Goal: Task Accomplishment & Management: Complete application form

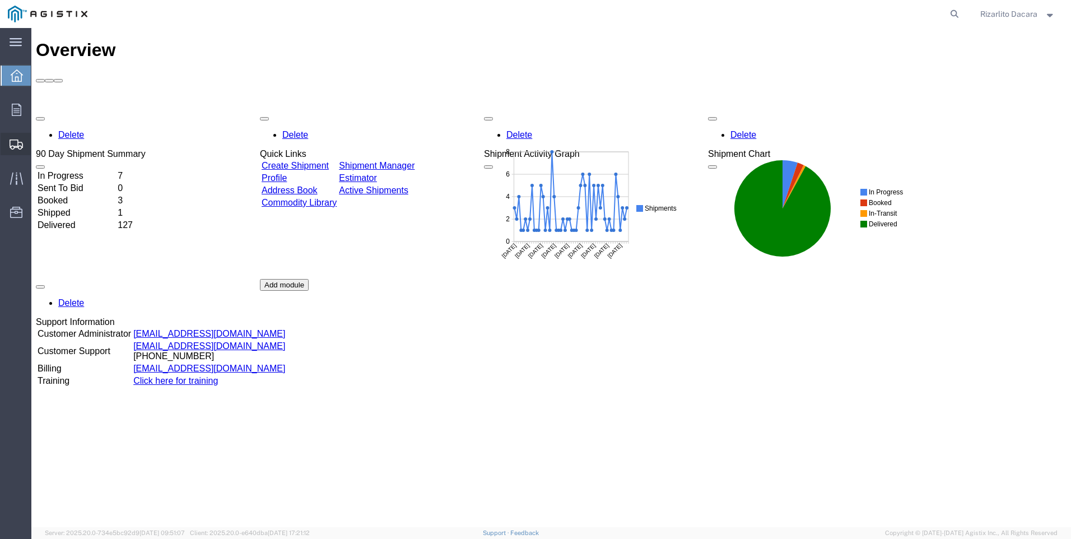
click at [0, 0] on span "Create Shipment" at bounding box center [0, 0] width 0 height 0
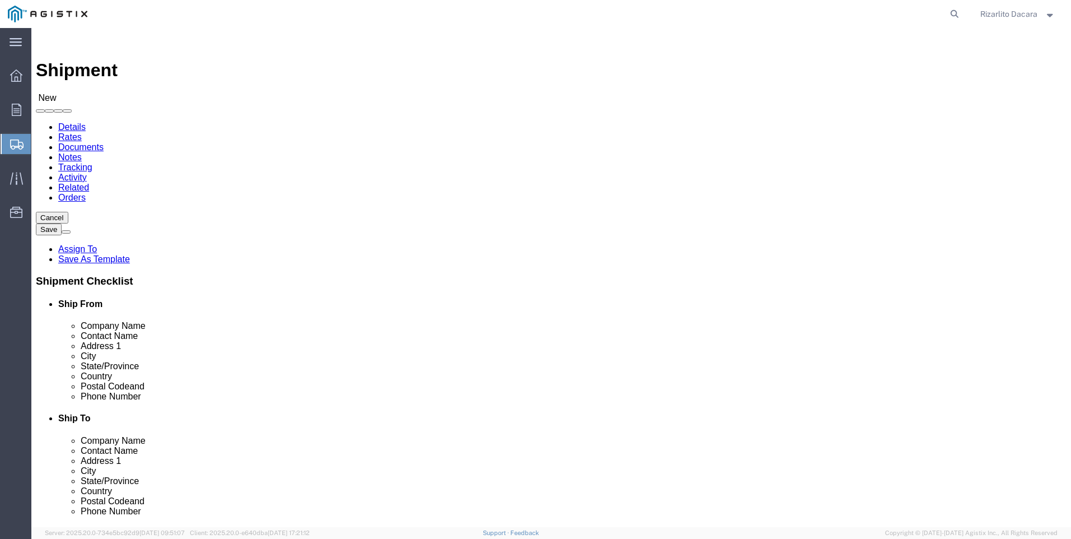
select select
click select "Select MRC Global ([PERSON_NAME] Corp) PG&E"
select select "9596"
click select "Select MRC Global ([PERSON_NAME] Corp) PG&E"
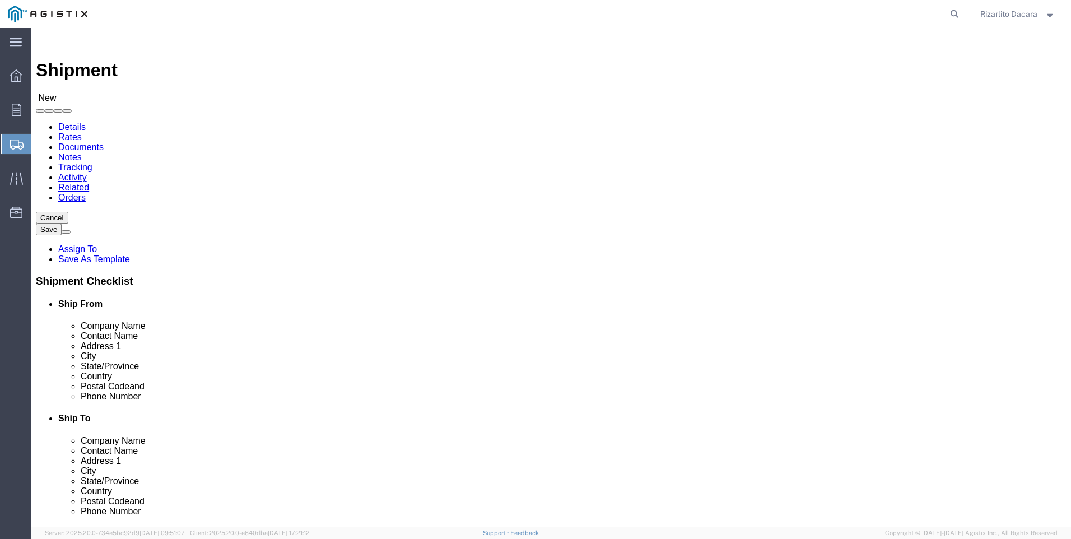
select select
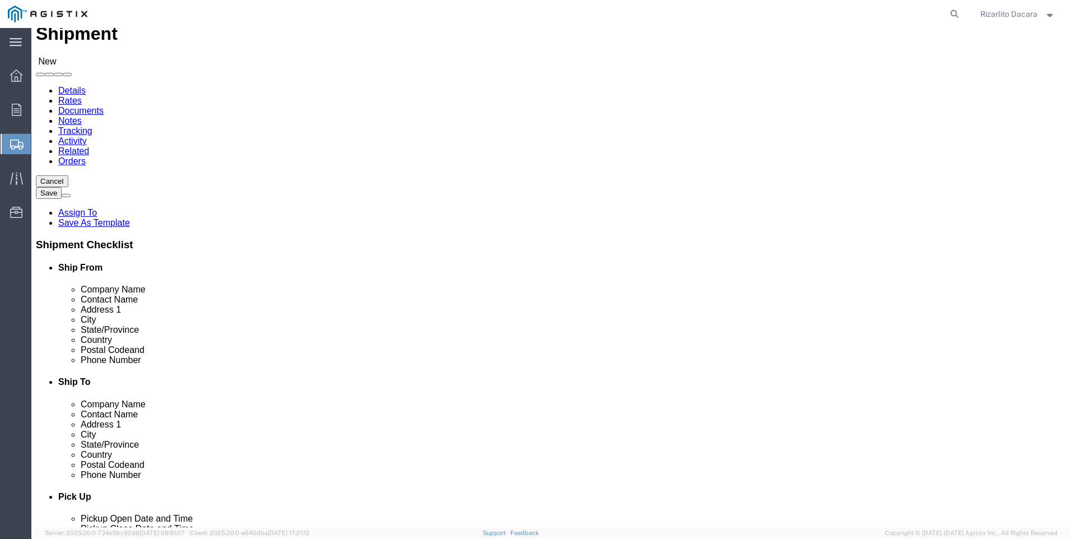
scroll to position [56, 0]
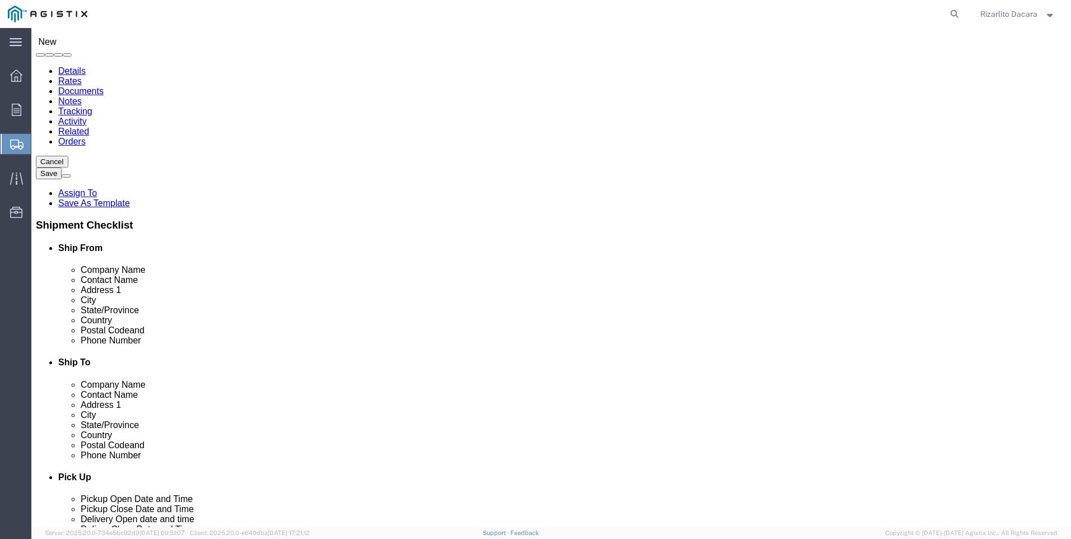
select select "MYPROFILE"
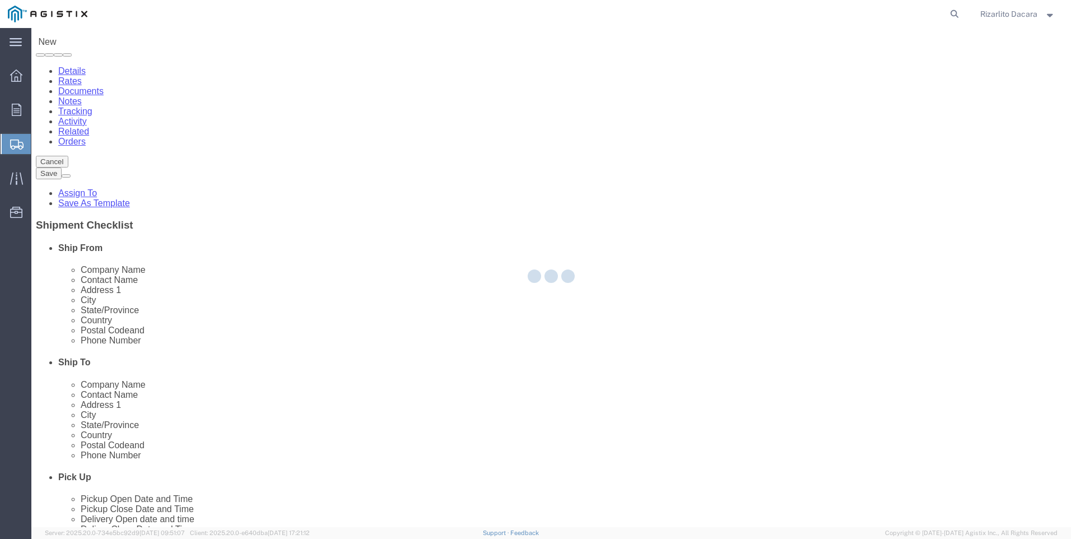
select select "CA"
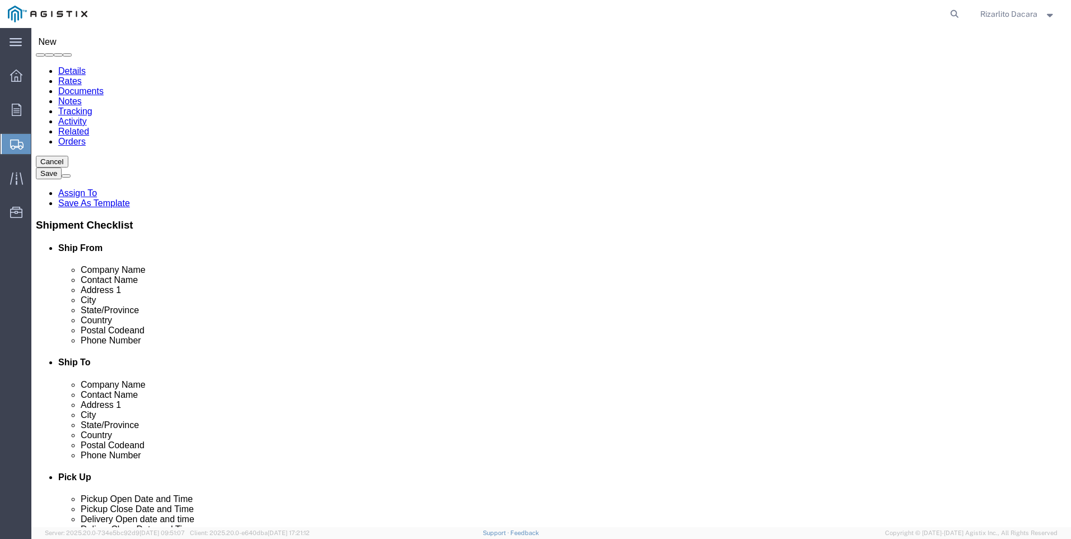
click input "text"
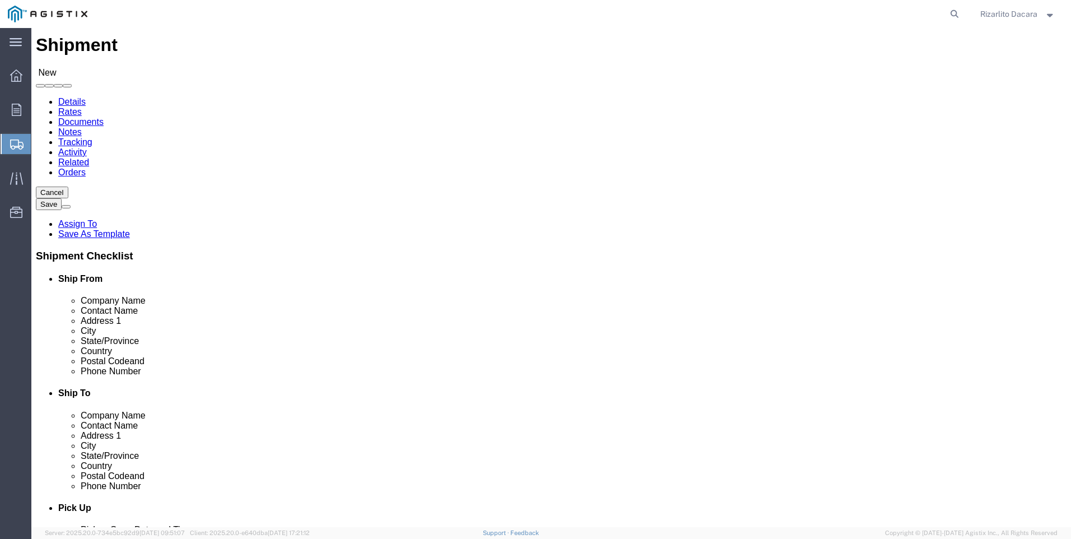
scroll to position [0, 0]
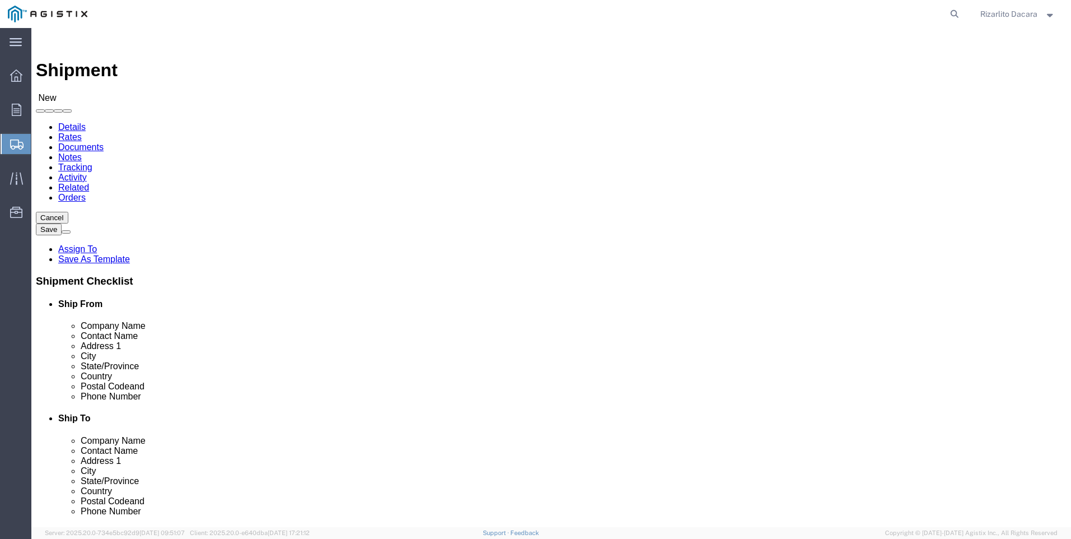
type input "6613916217"
click select "Select All Others [GEOGRAPHIC_DATA] [GEOGRAPHIC_DATA] [GEOGRAPHIC_DATA] [GEOGRA…"
select select "23082"
click select "Select All Others [GEOGRAPHIC_DATA] [GEOGRAPHIC_DATA] [GEOGRAPHIC_DATA] [GEOGRA…"
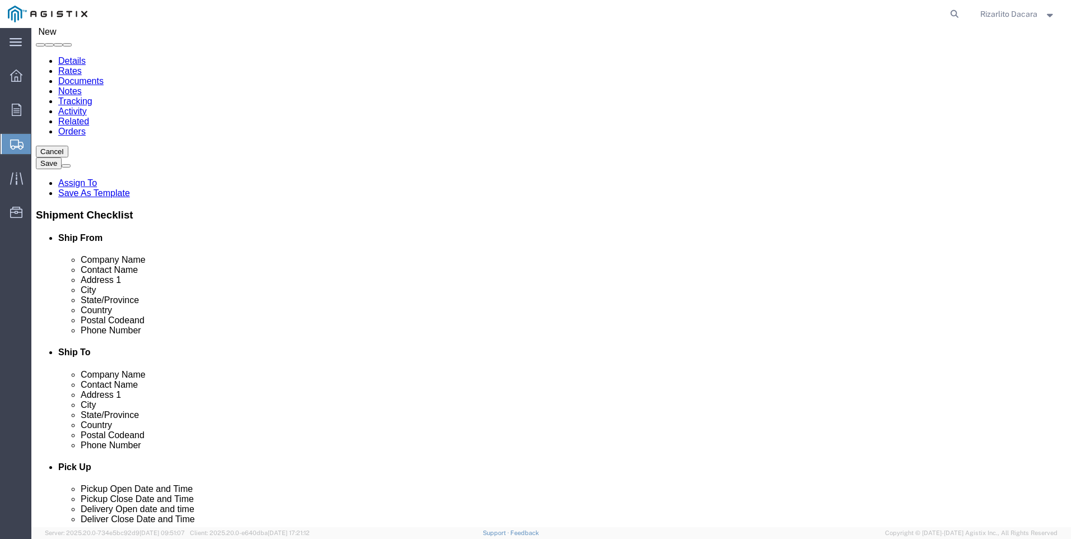
scroll to position [168, 0]
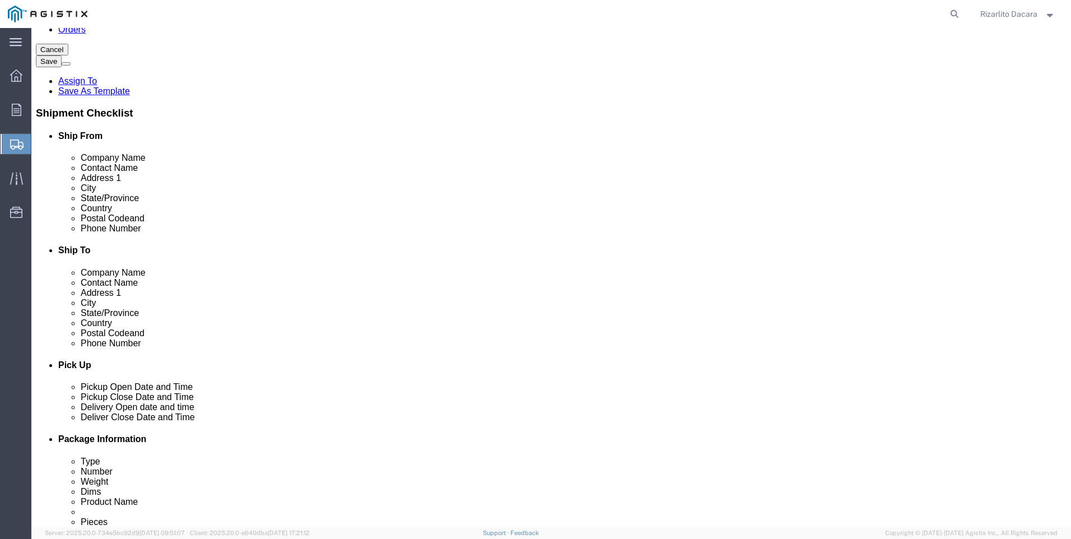
click input "text"
type input "stockton"
click p "- PG&E - () [STREET_ADDRESS]"
select select "CA"
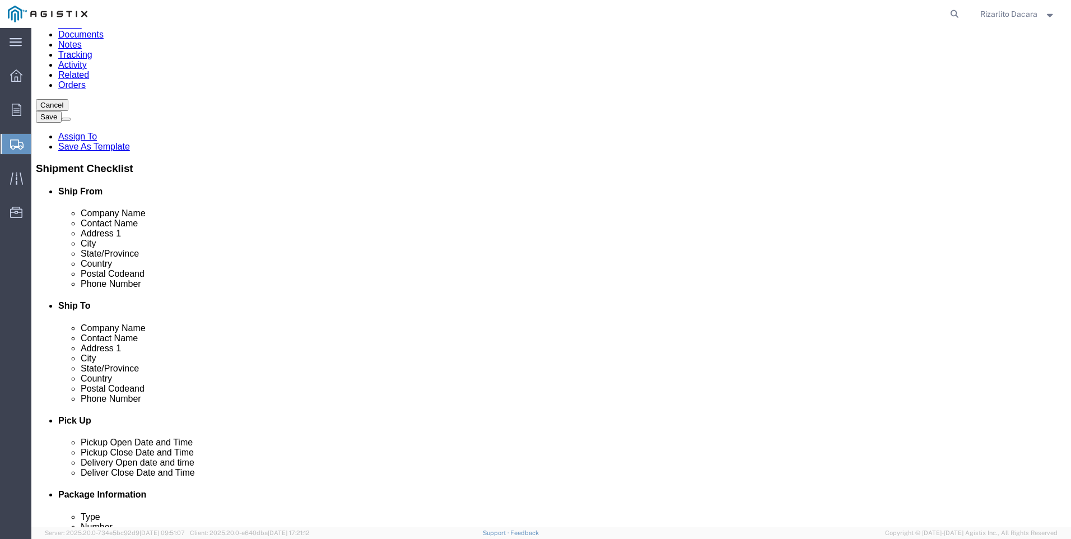
scroll to position [112, 0]
type input "Stockton"
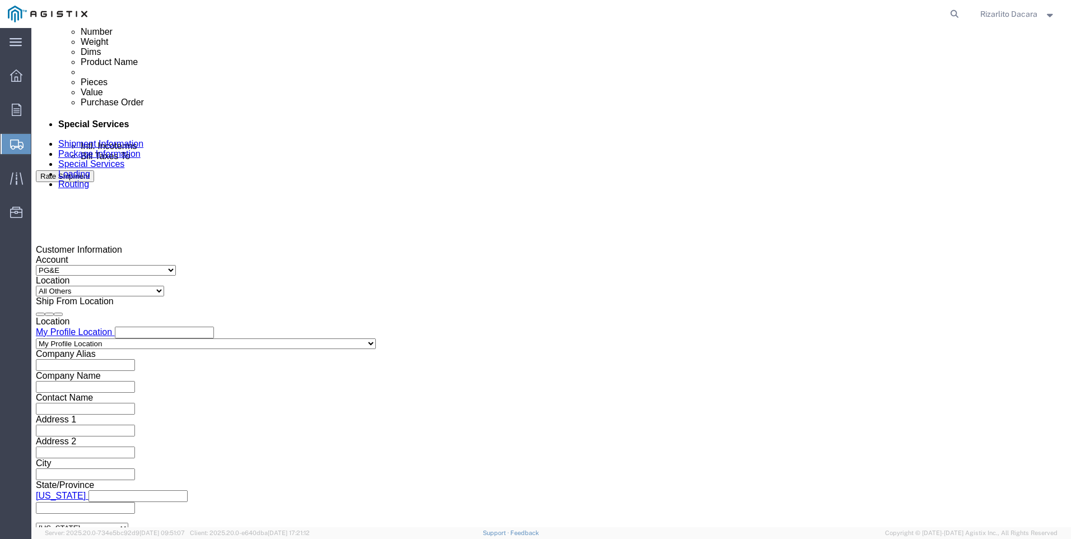
scroll to position [616, 0]
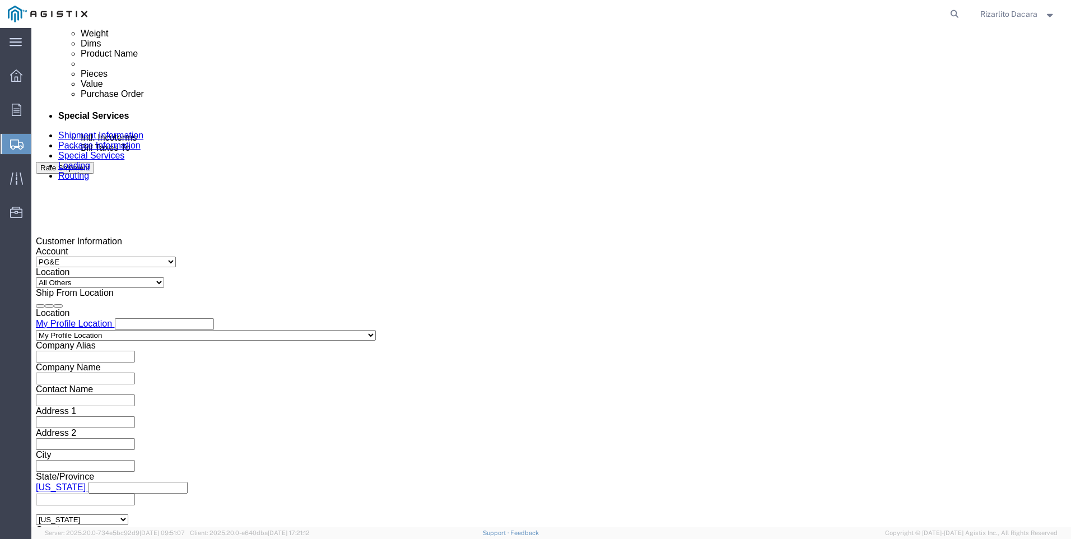
click div "[DATE] 7:00 AM"
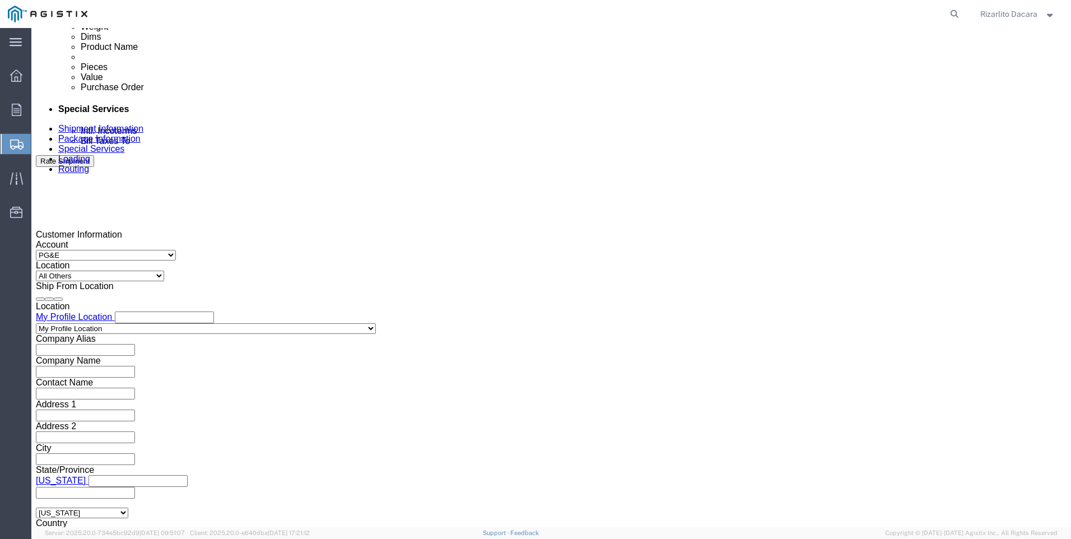
click button "Apply"
click div "[DATE] 8:00 AM"
type input "10:00 AM"
click button "Apply"
click div "Delivery Start Date Delivery Start Time Deliver Open Date and Time Deliver Clos…"
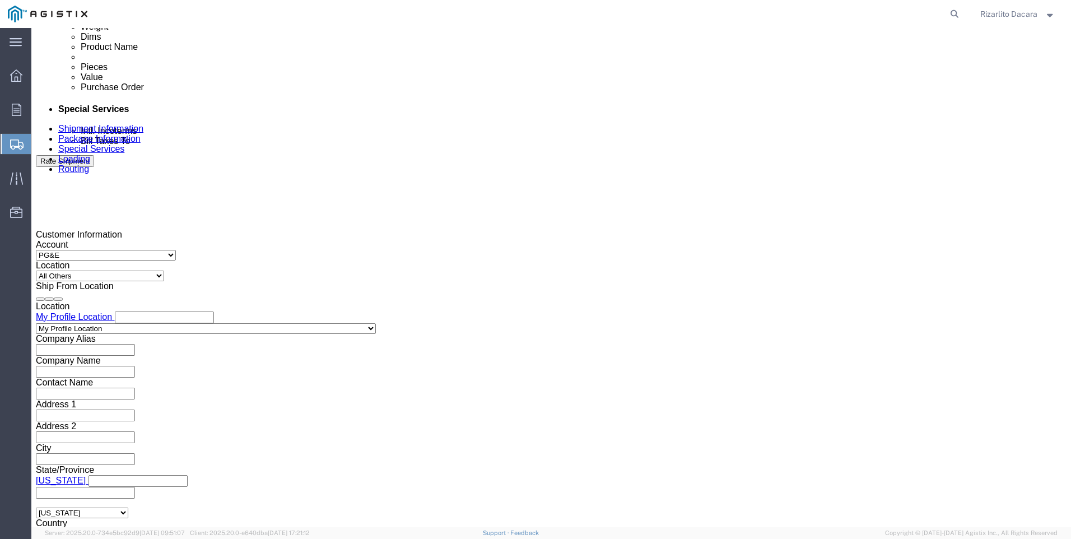
click div
click input "11:00 AM"
type input "7:00 AM"
click button "Apply"
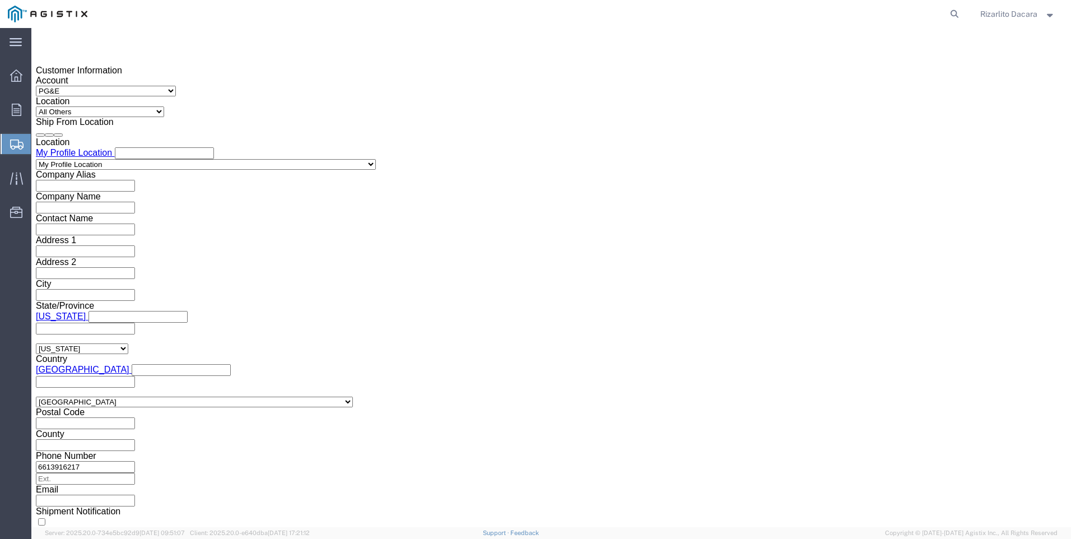
scroll to position [791, 0]
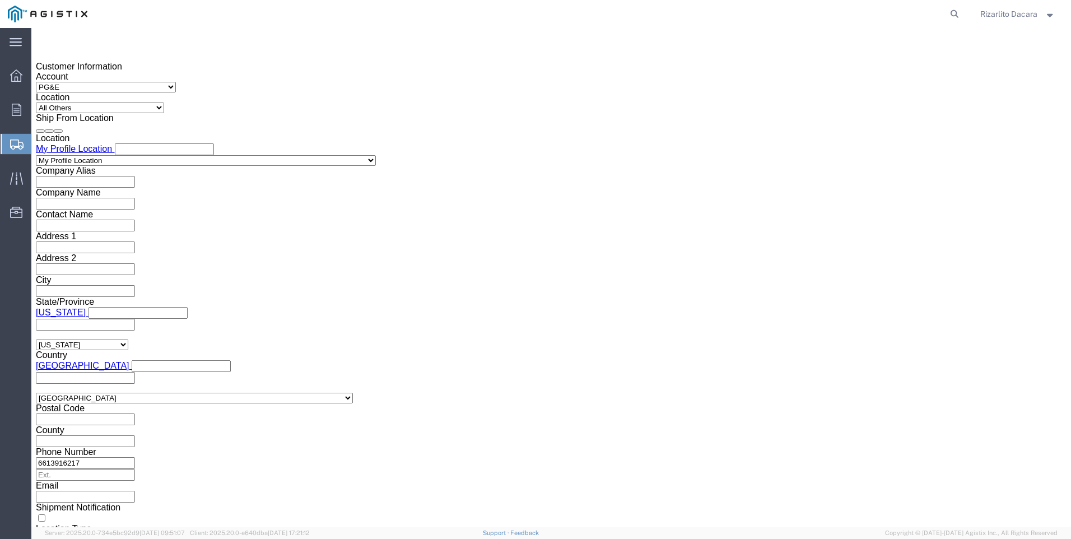
click div
type input "11:00 AM"
drag, startPoint x: 735, startPoint y: 322, endPoint x: 741, endPoint y: 318, distance: 7.0
click button "Apply"
click input "text"
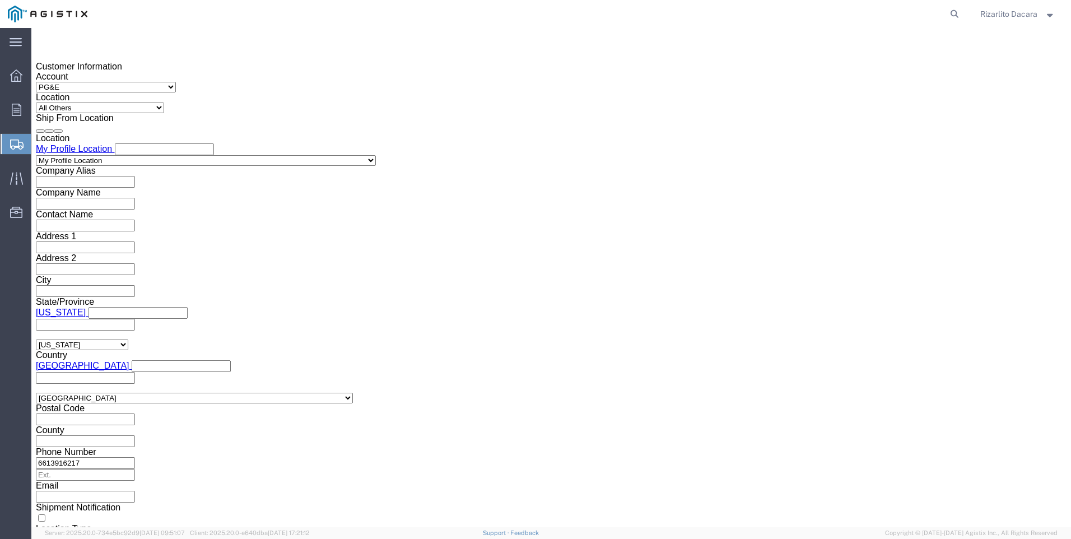
type input "ccp-carlo"
